Goal: Transaction & Acquisition: Subscribe to service/newsletter

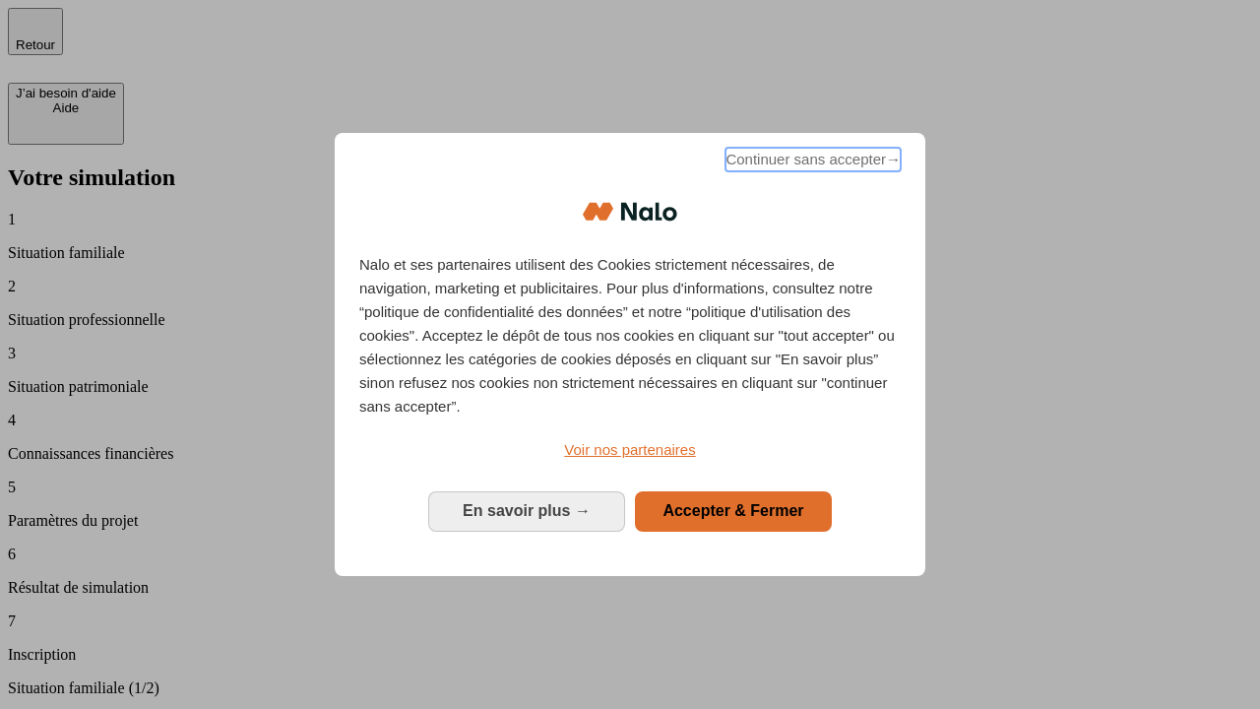
click at [811, 162] on span "Continuer sans accepter →" at bounding box center [813, 160] width 175 height 24
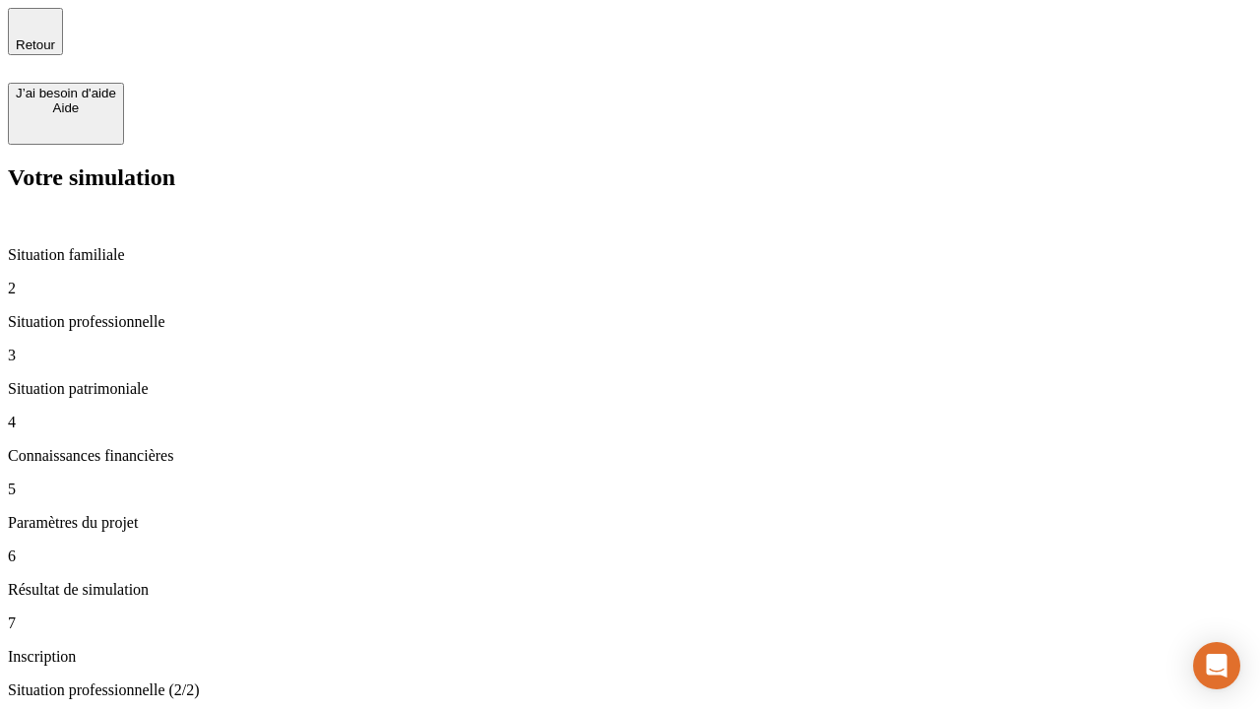
type input "30 000"
type input "0"
type input "1 000"
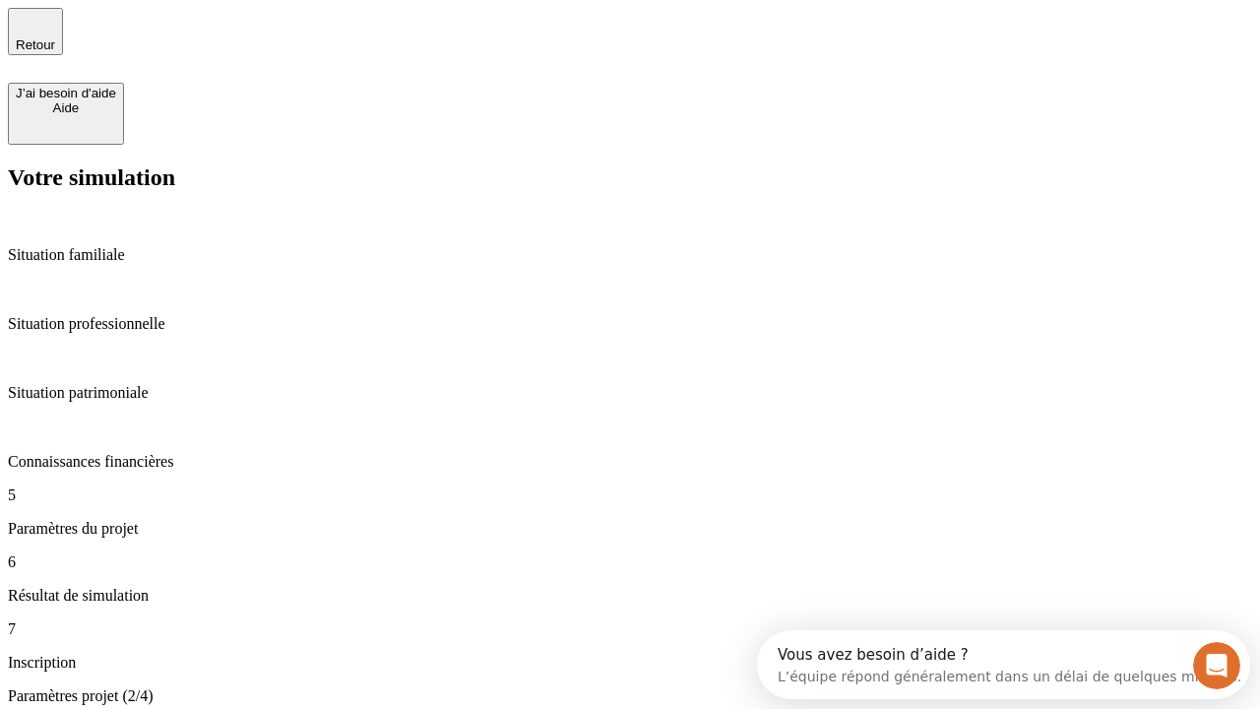
type input "40"
type input "64"
type input "200 000"
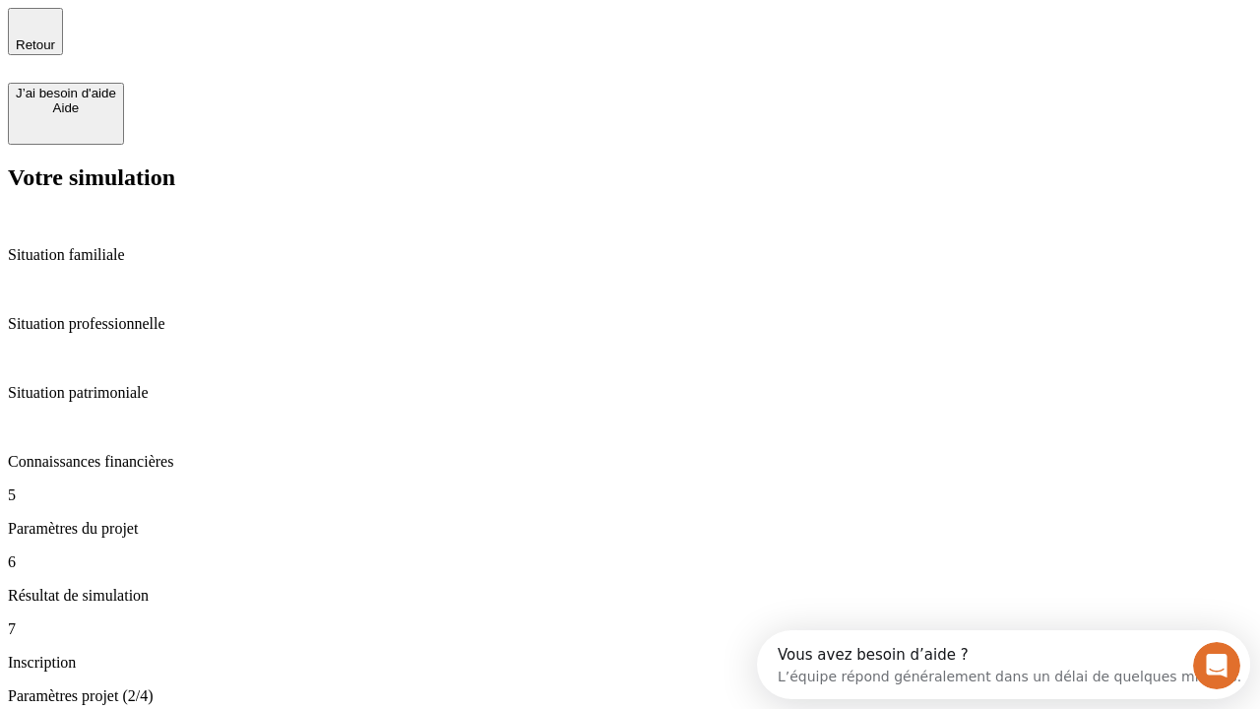
type input "640"
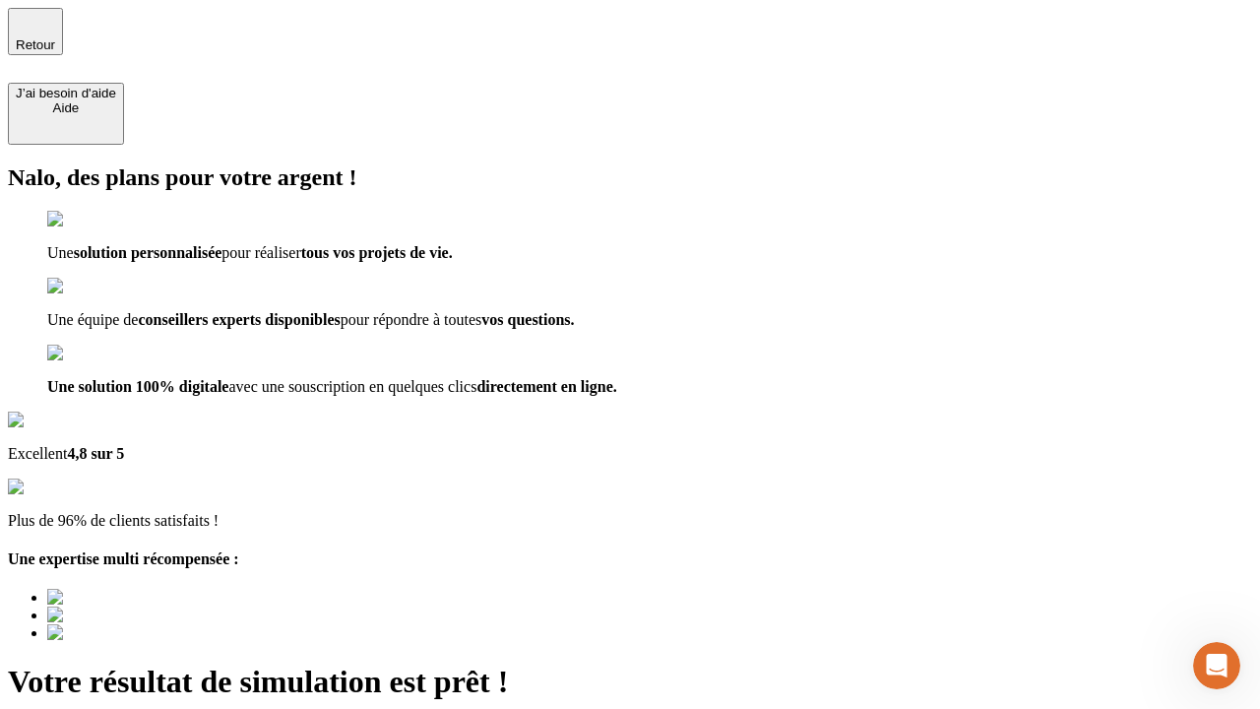
type input "[EMAIL_ADDRESS][DOMAIN_NAME]"
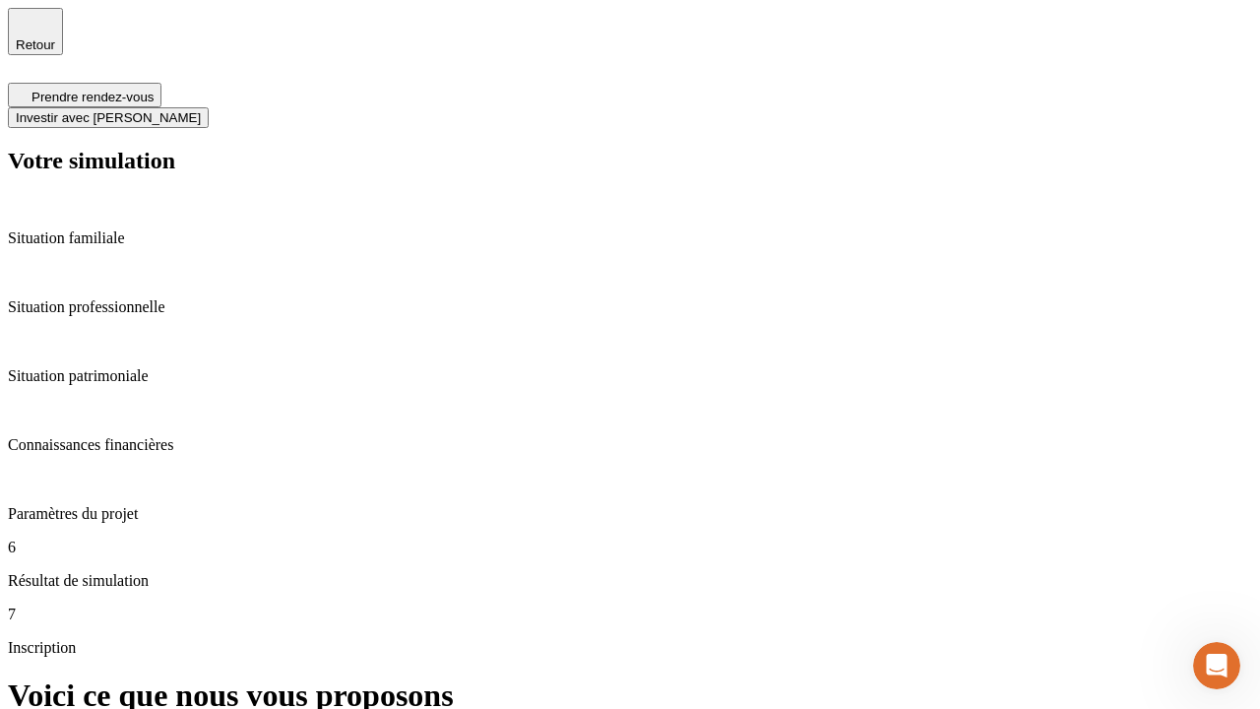
click at [201, 110] on span "Investir avec [PERSON_NAME]" at bounding box center [108, 117] width 185 height 15
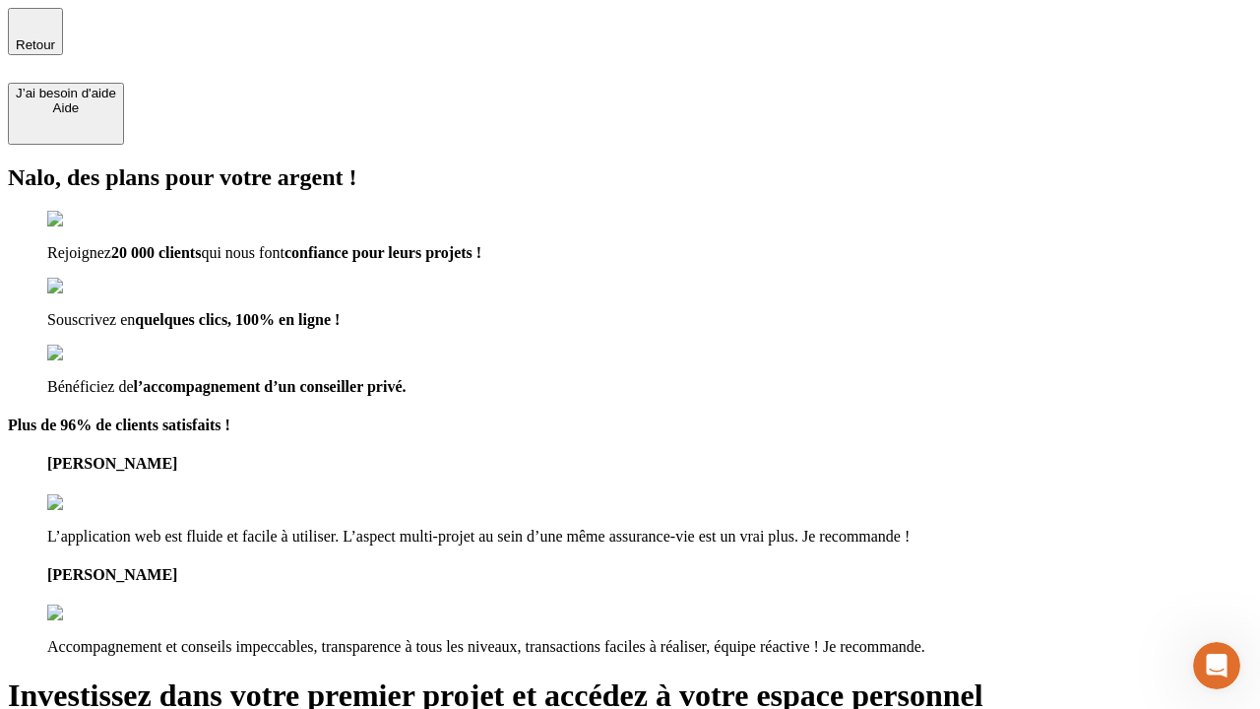
type input "[EMAIL_ADDRESS][DOMAIN_NAME]"
